Goal: Task Accomplishment & Management: Complete application form

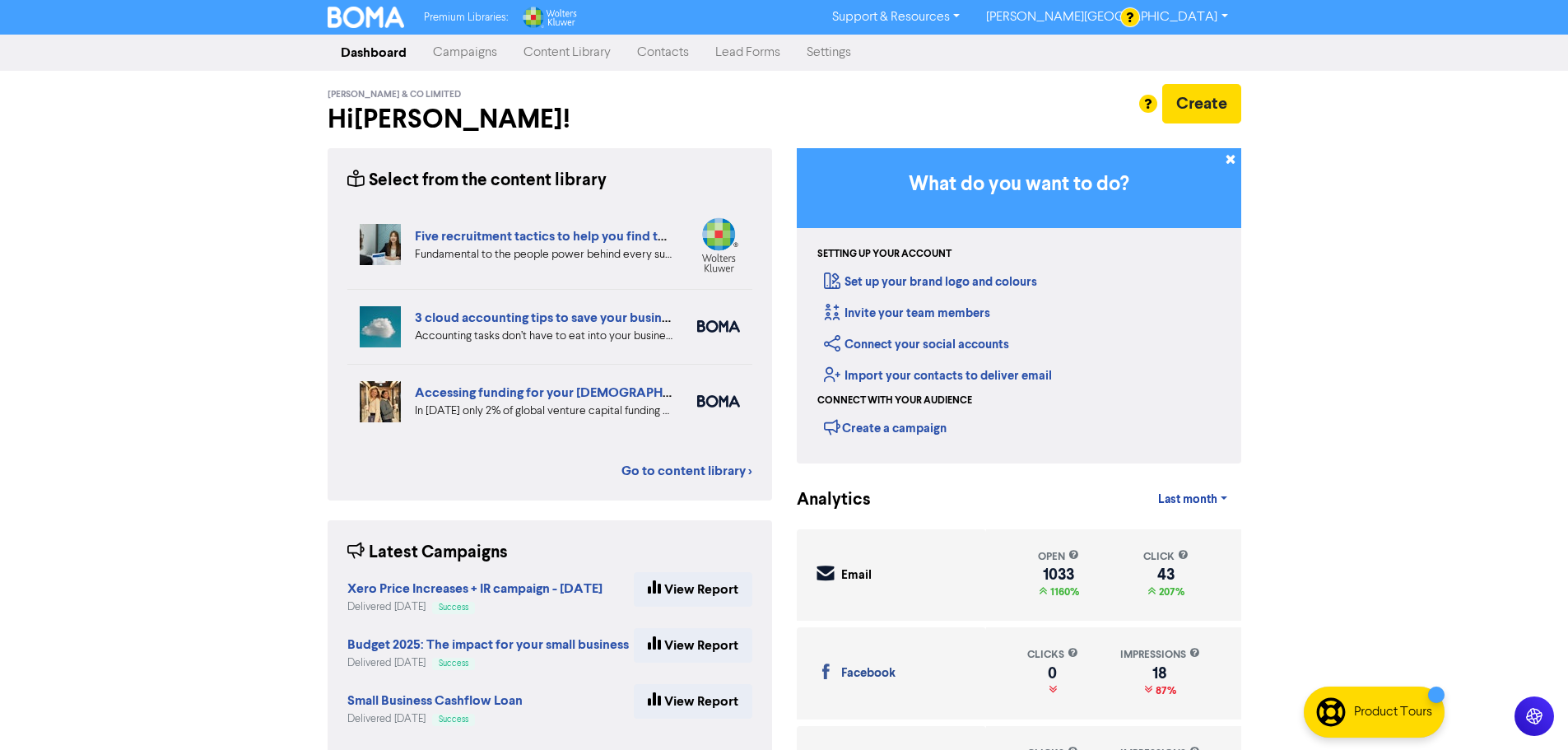
click at [676, 48] on div at bounding box center [784, 375] width 1568 height 750
click at [676, 52] on link "Contacts" at bounding box center [662, 53] width 78 height 33
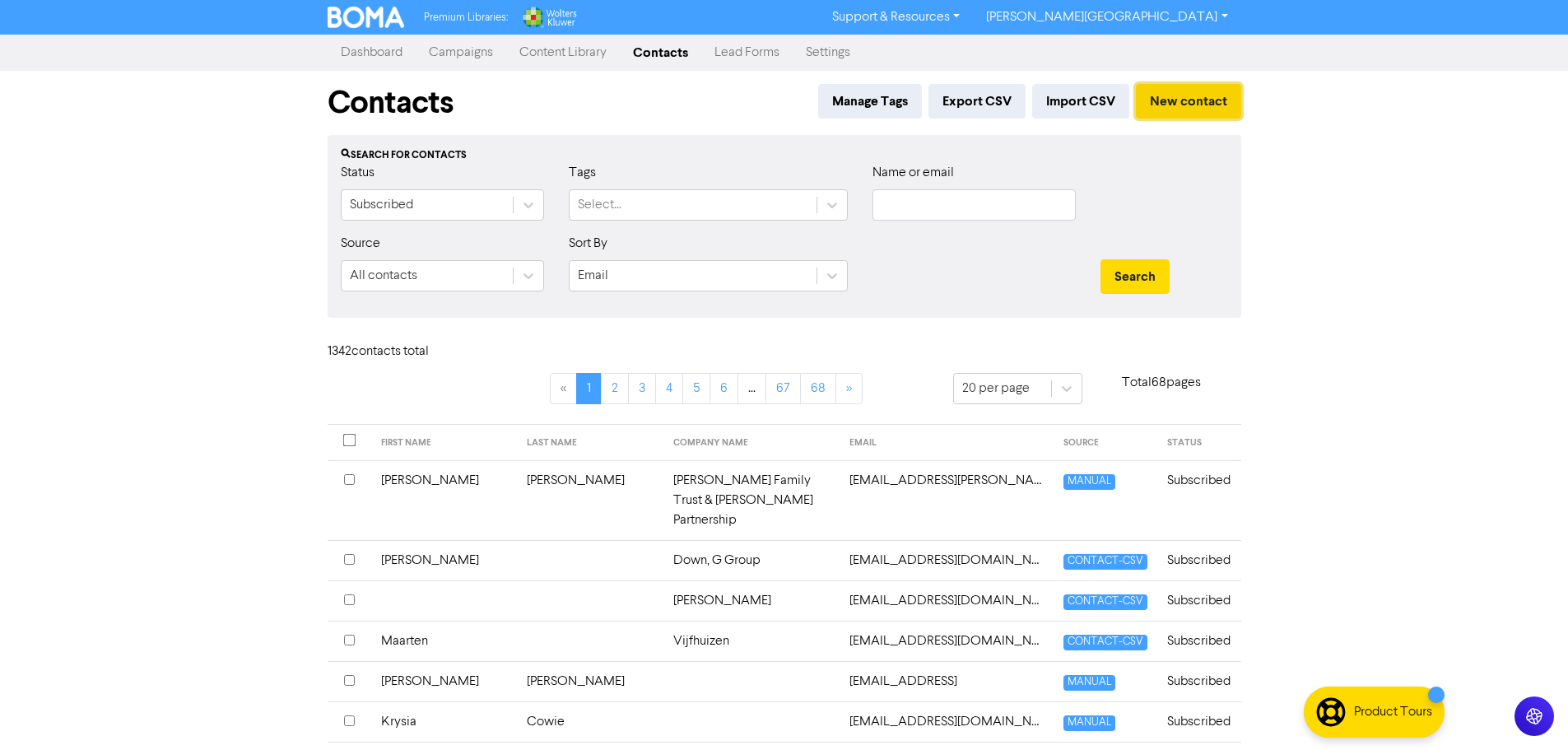
click at [1184, 92] on button "New contact" at bounding box center [1189, 101] width 105 height 35
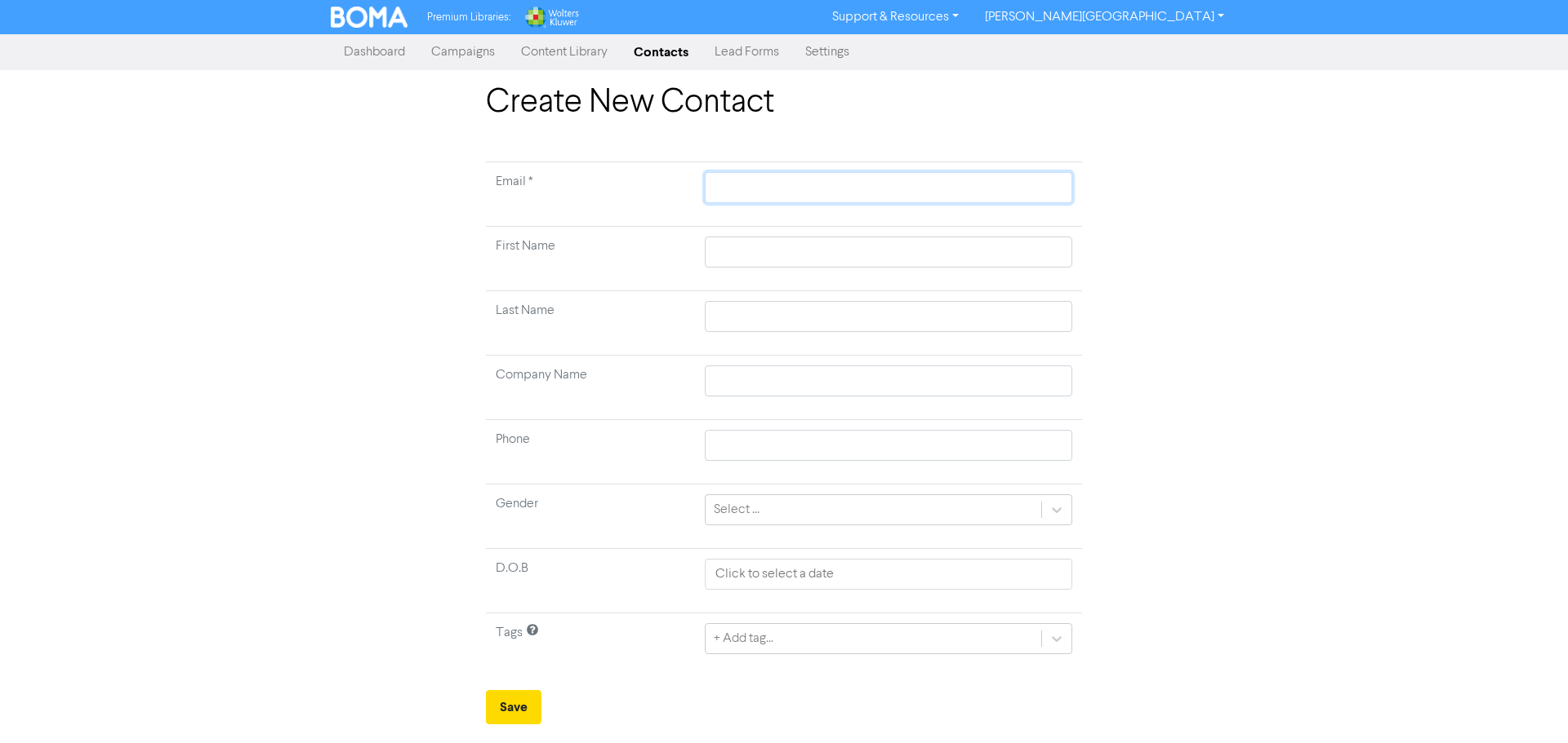
click at [796, 190] on input "text" at bounding box center [888, 187] width 368 height 31
paste input "[PERSON_NAME][EMAIL_ADDRESS][DOMAIN_NAME]"
type input "[PERSON_NAME][EMAIL_ADDRESS][DOMAIN_NAME]"
click at [775, 241] on input "text" at bounding box center [888, 252] width 368 height 31
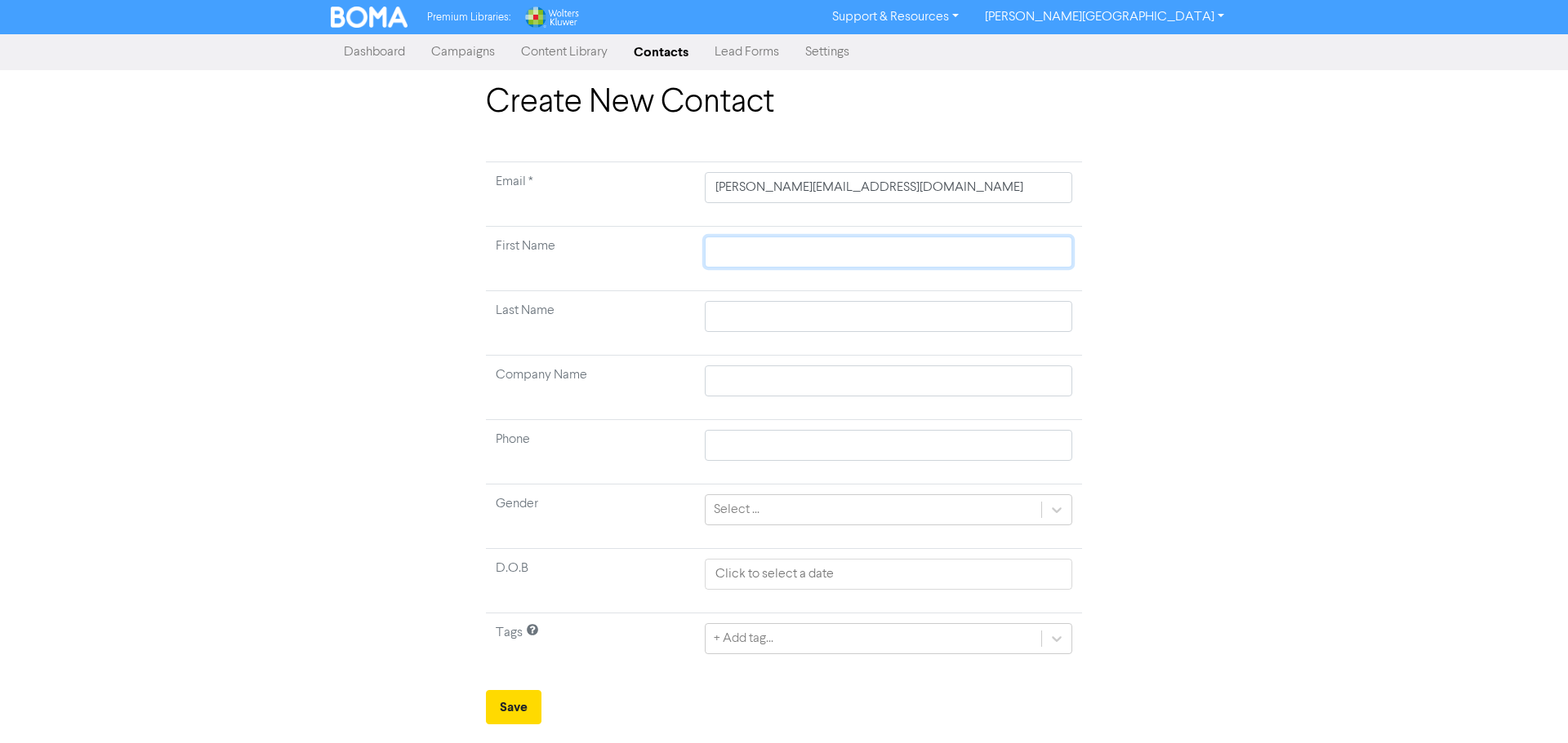
type input "S"
type input "St"
type input "Ste"
type input "Stev"
type input "[PERSON_NAME]"
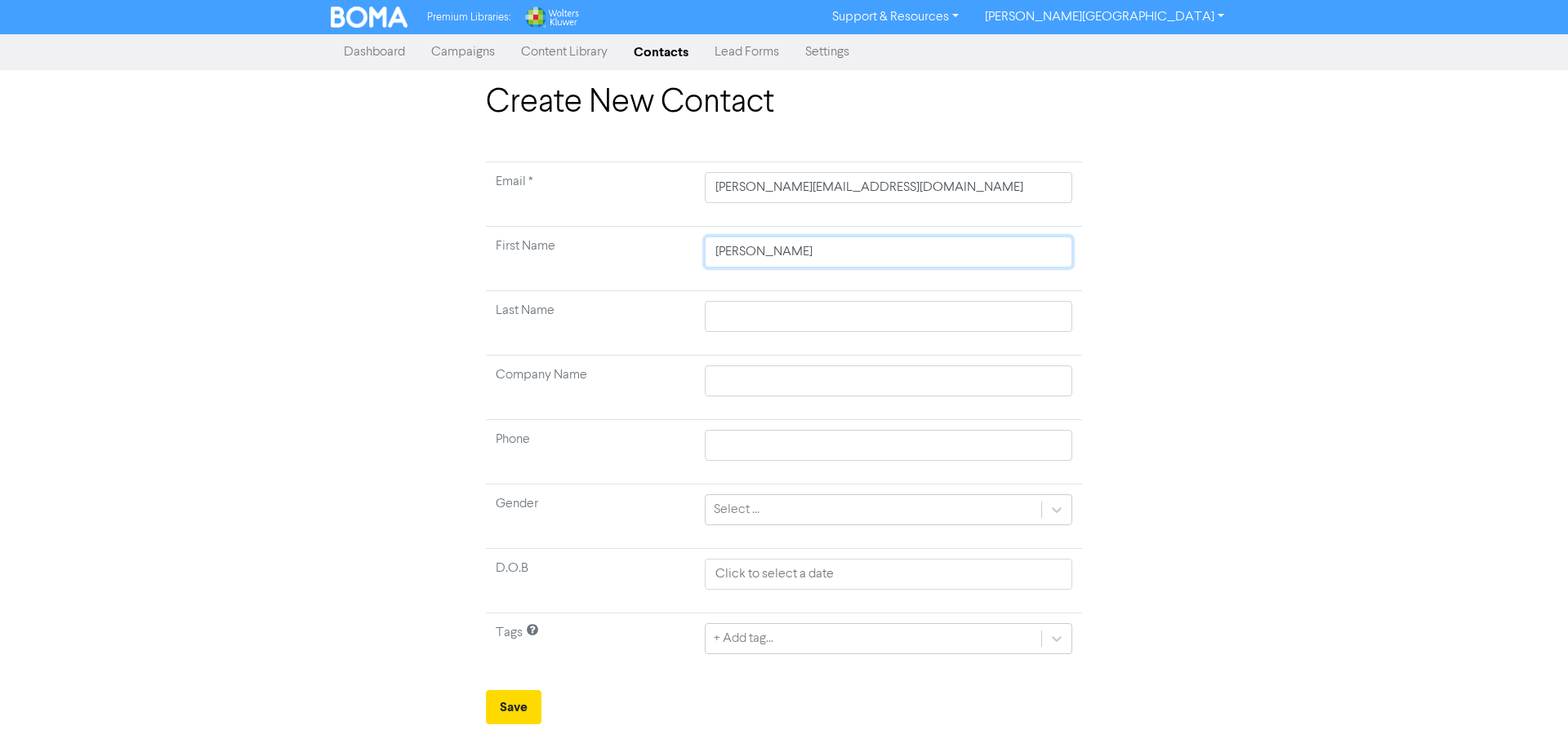
type input "[PERSON_NAME]"
type input "H"
type input "He"
type input "Her"
type input "Herm"
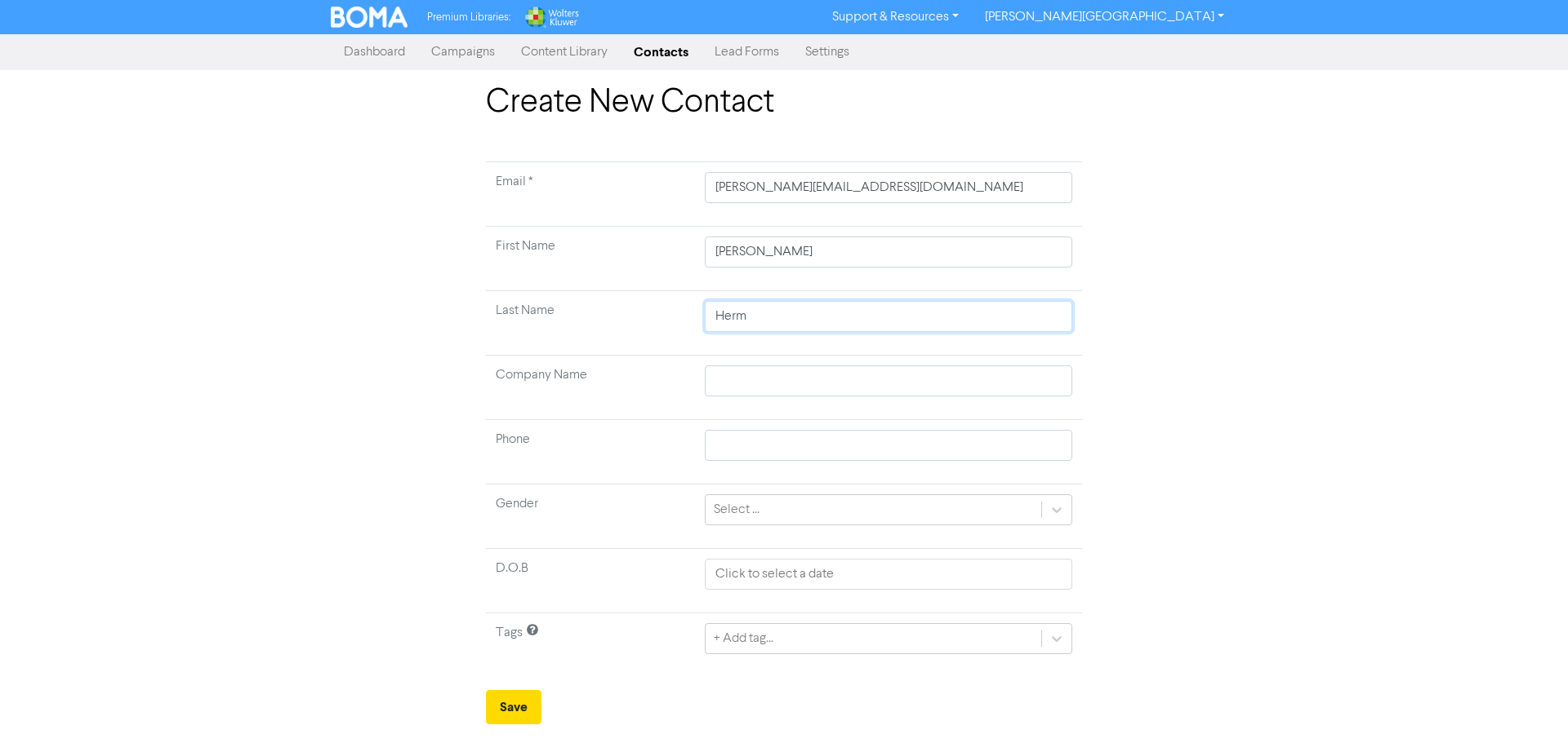
type input "Herme"
type input "Hermen"
type input "[PERSON_NAME]"
click at [741, 395] on input "text" at bounding box center [888, 380] width 368 height 31
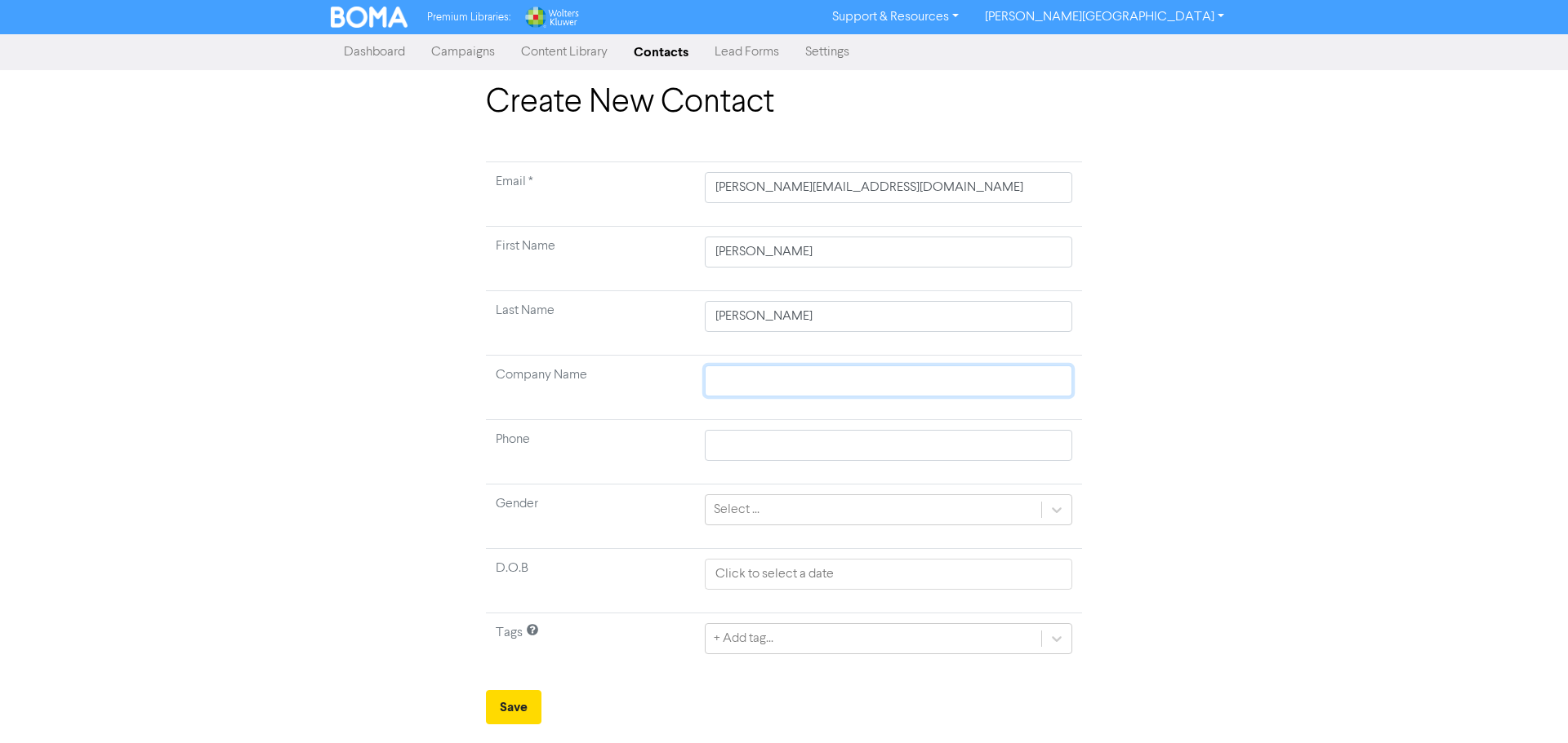
type input "L"
type input "Li"
type input "Lig"
type input "Ligh"
type input "Light"
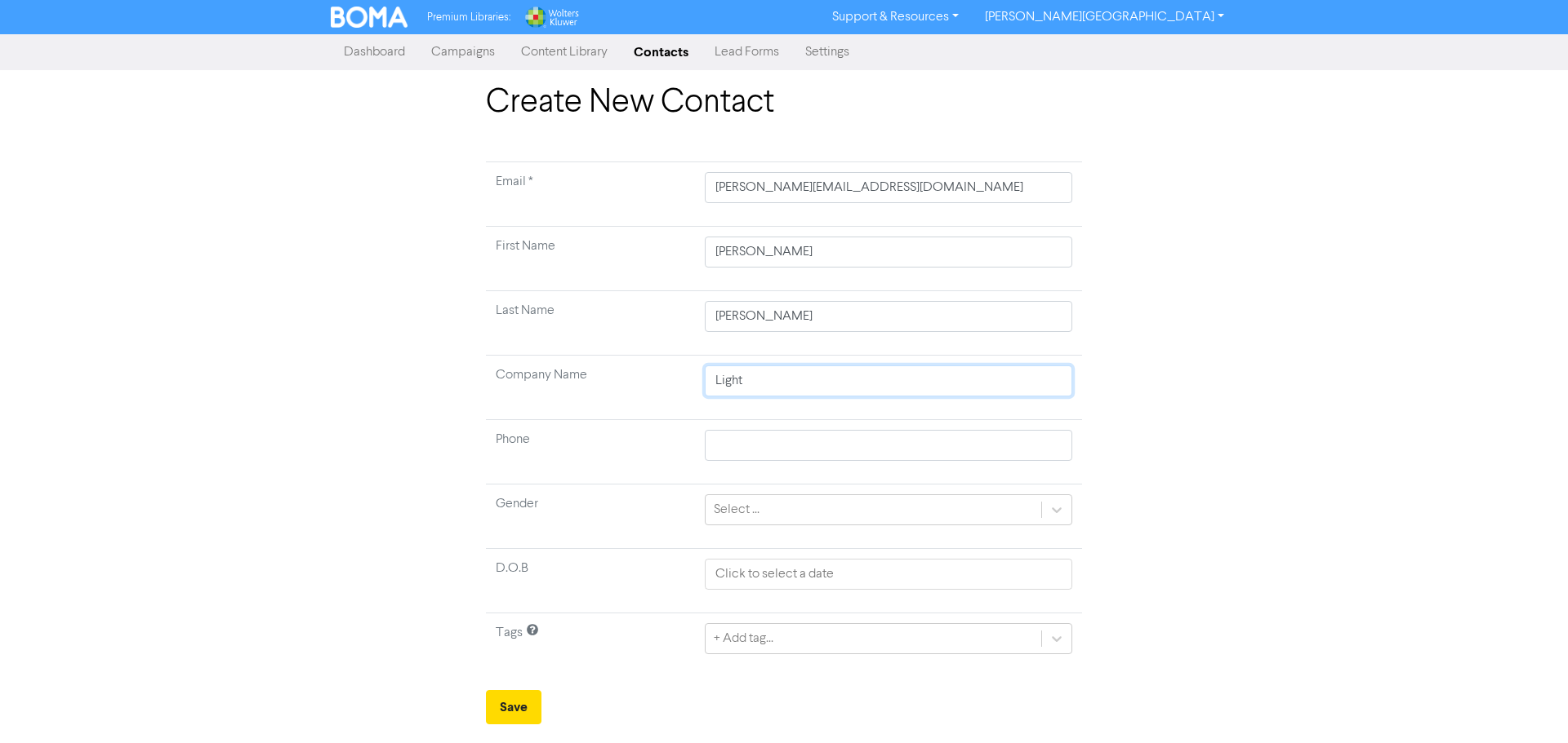
type input "Lighti"
type input "Lightin"
type input "Lighting"
type input "Lighting W"
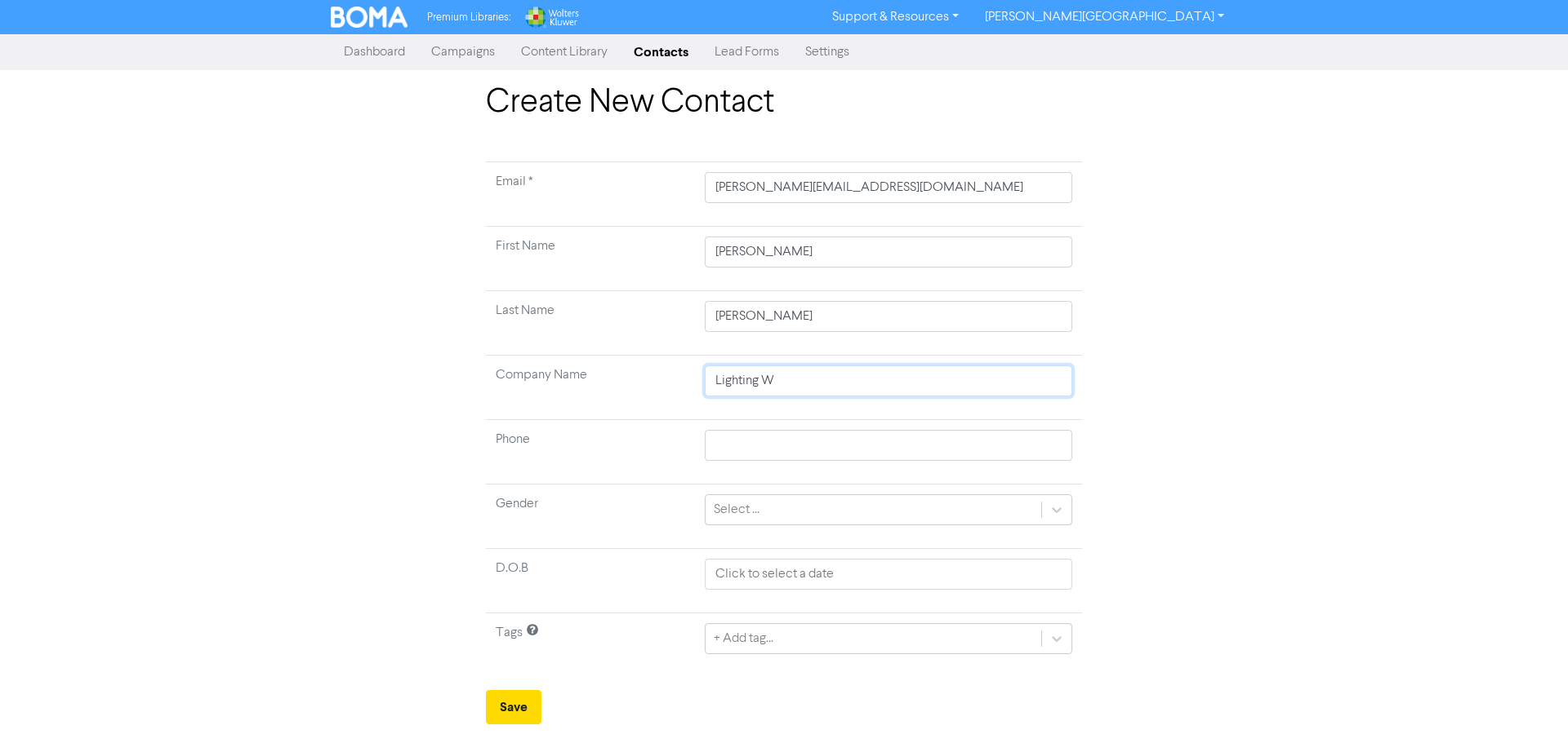
type input "Lighting WS"
type input "Lighting WS L"
type input "Lighting [PERSON_NAME]"
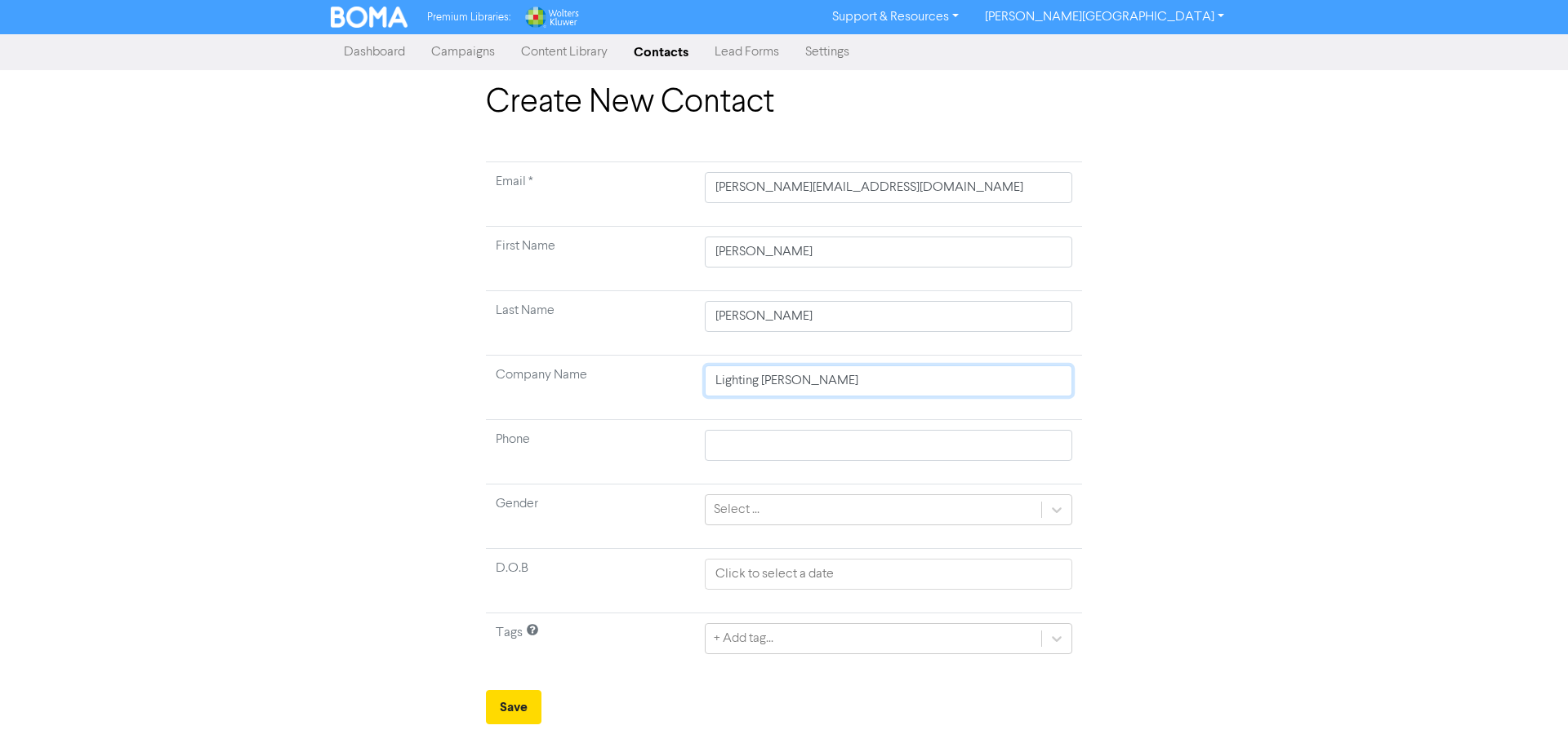
type input "Lighting WS Limi"
type input "Lighting WS Limit"
type input "Lighting WS Limite"
type input "Lighting WS Limited"
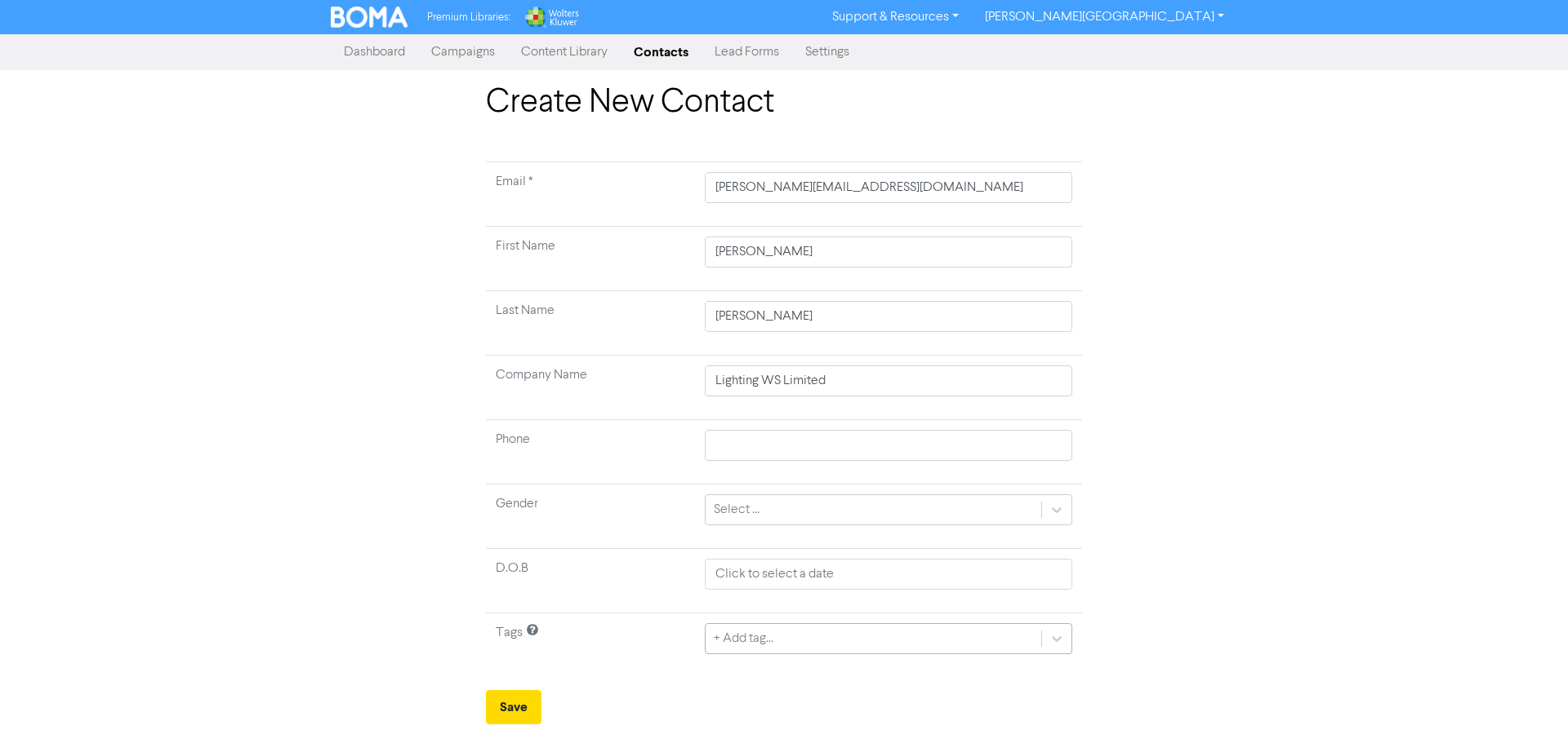
click at [860, 641] on div "+ Add tag..." at bounding box center [888, 639] width 368 height 31
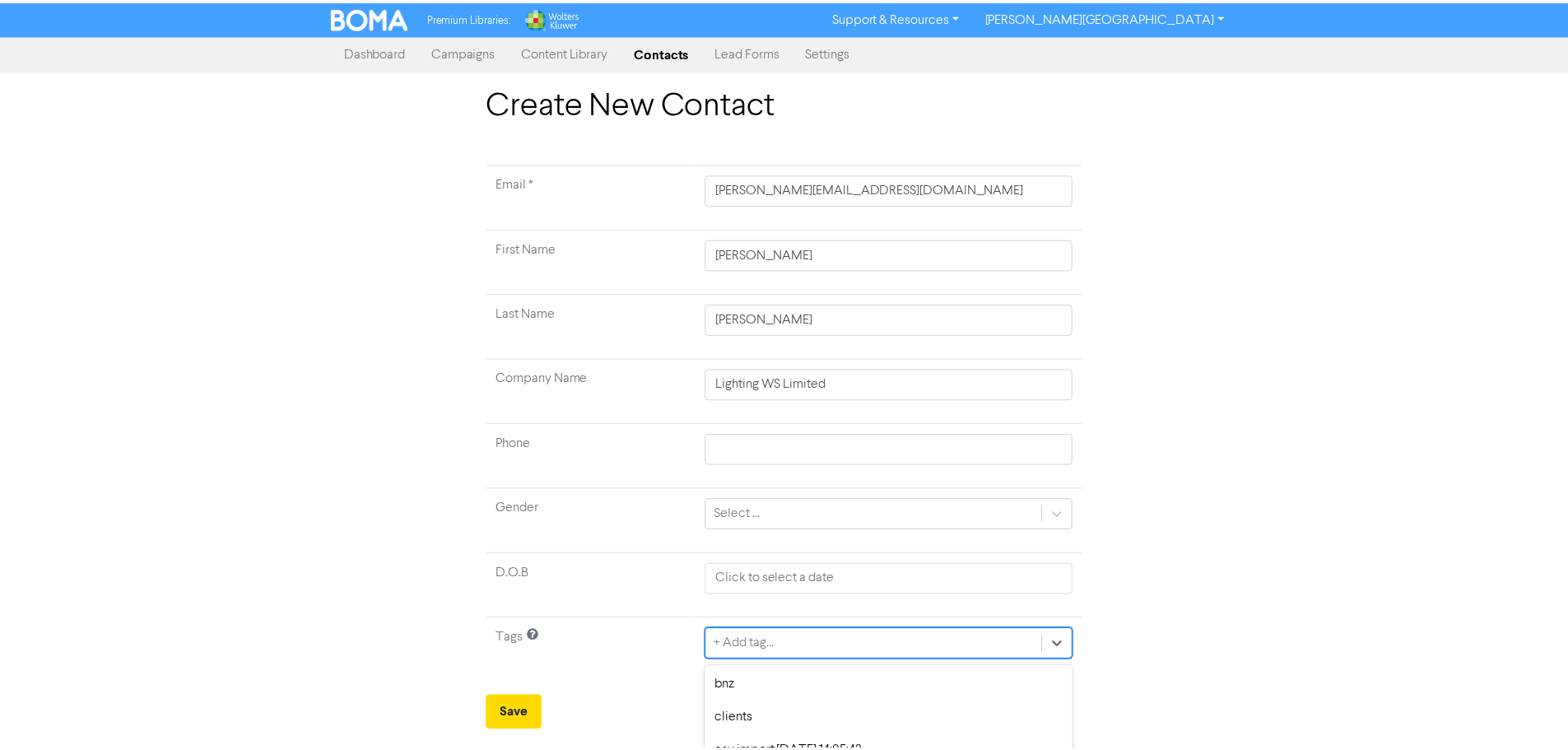
scroll to position [164, 0]
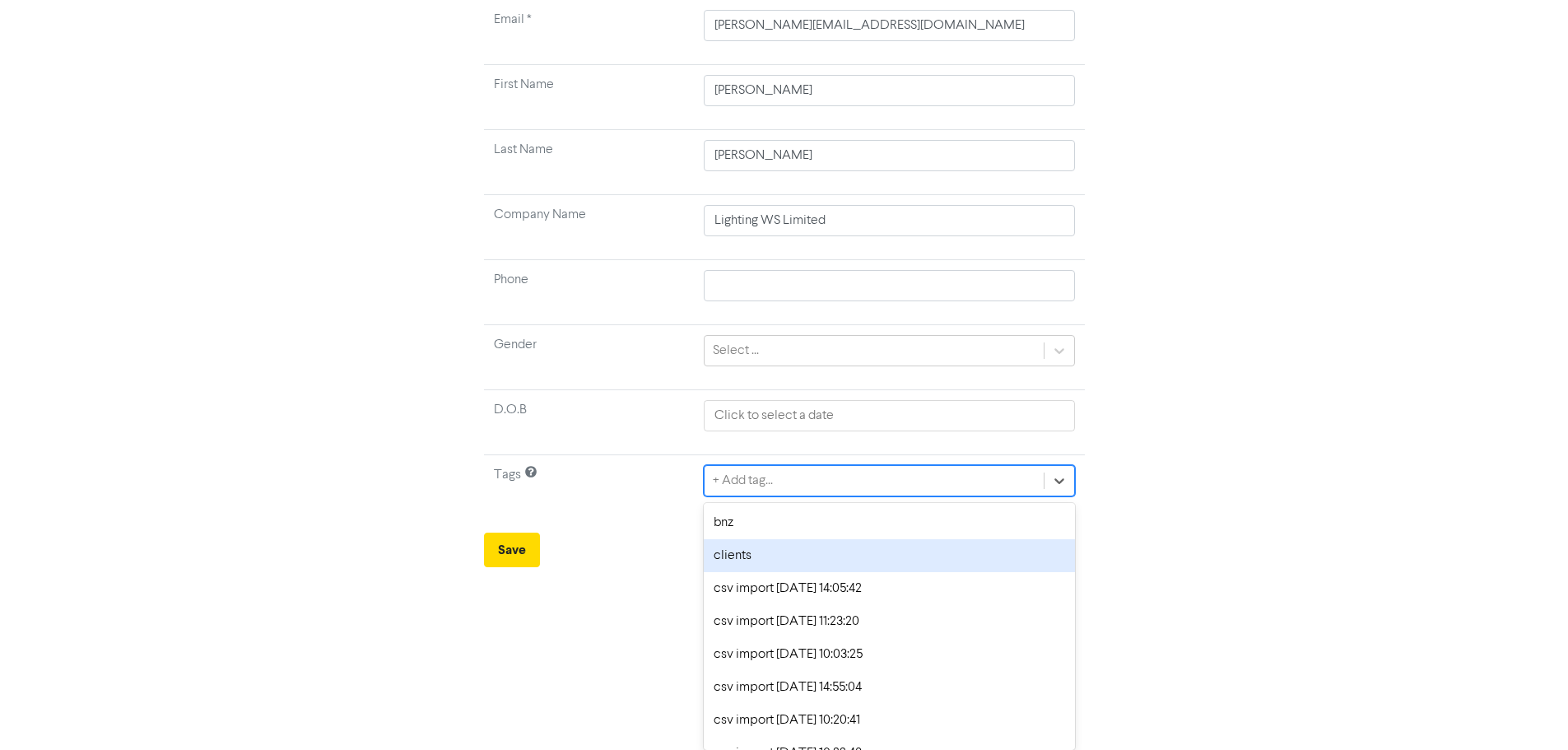
click at [853, 564] on div "clients" at bounding box center [889, 555] width 371 height 33
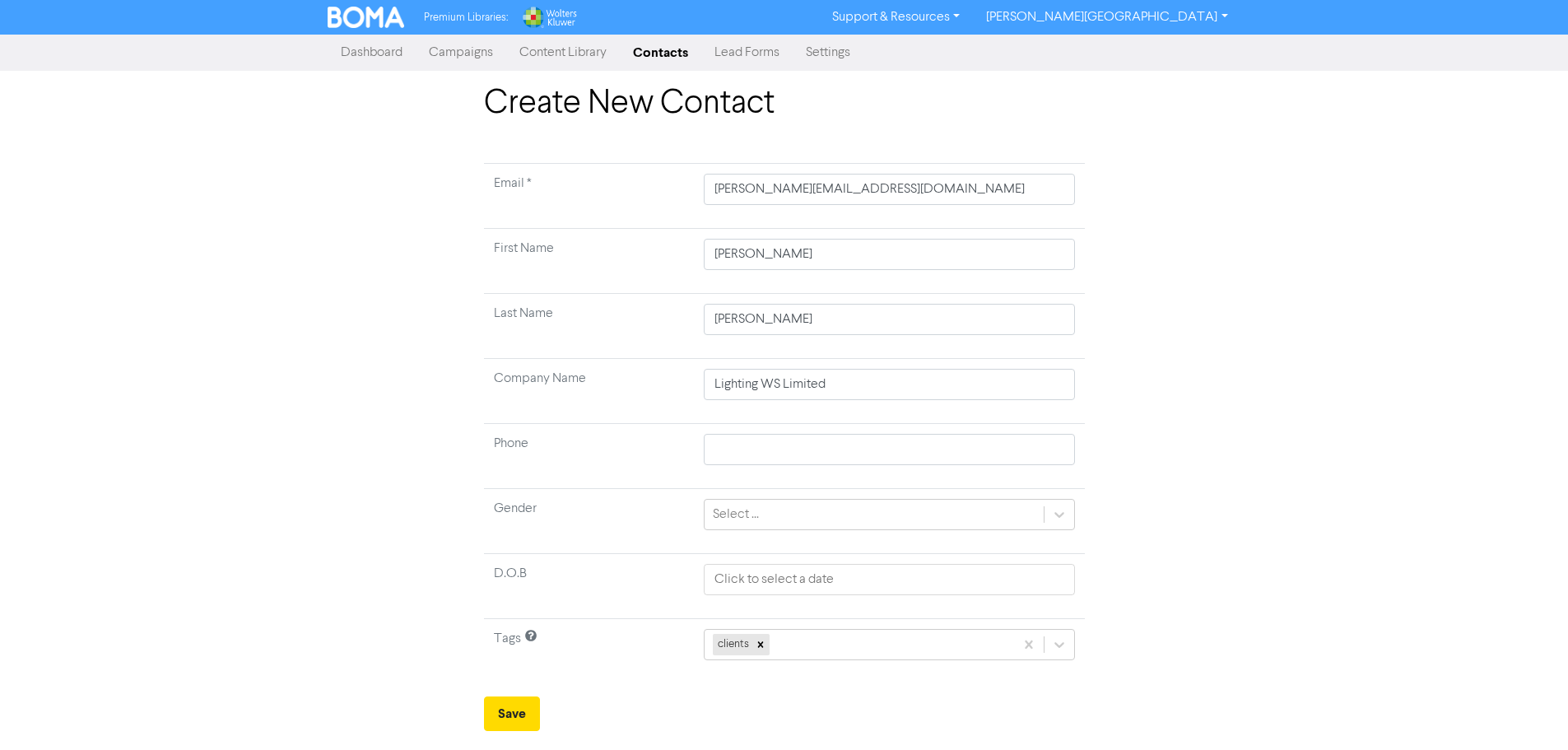
scroll to position [0, 0]
click at [520, 713] on button "Save" at bounding box center [518, 713] width 56 height 35
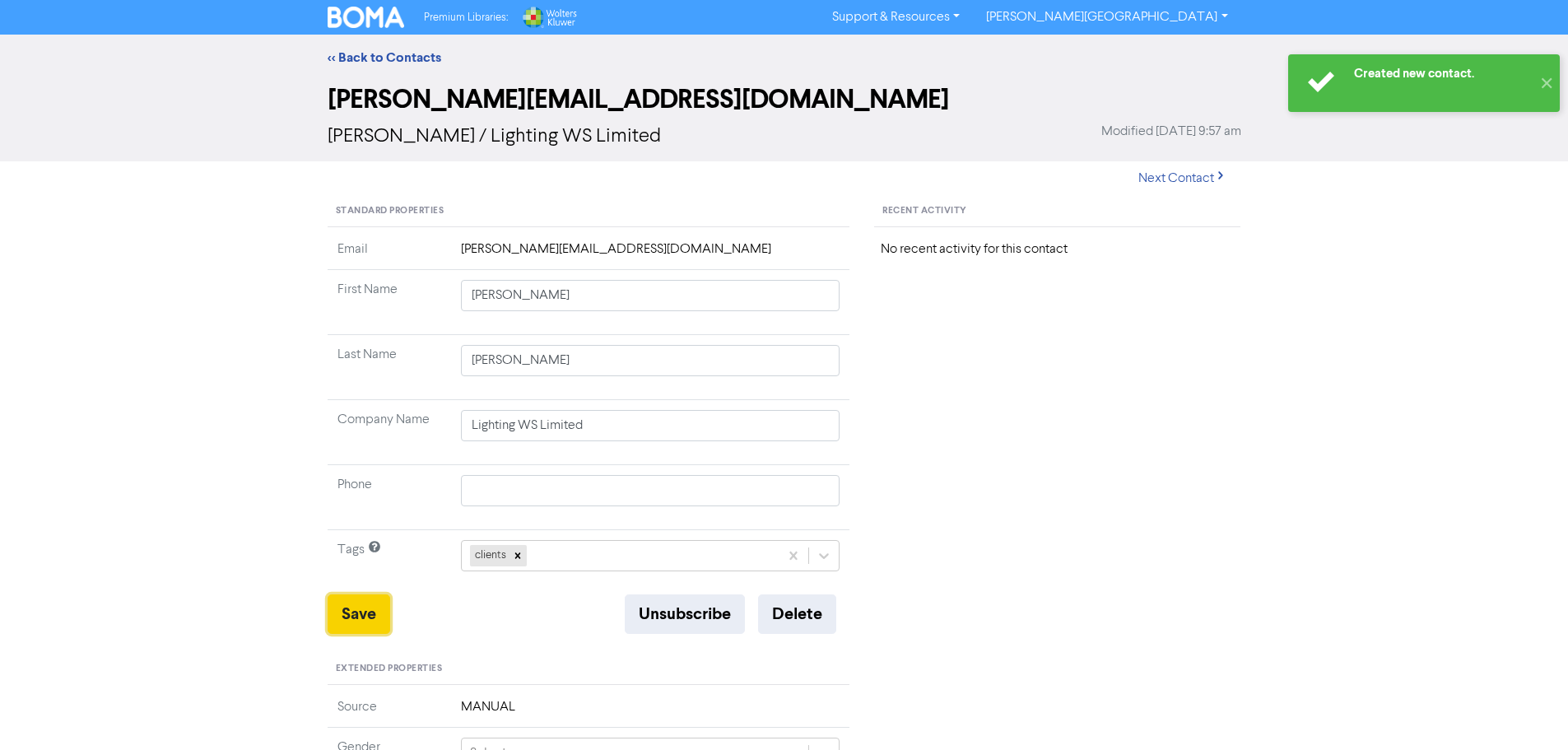
click at [365, 627] on button "Save" at bounding box center [358, 614] width 63 height 40
